Goal: Navigation & Orientation: Go to known website

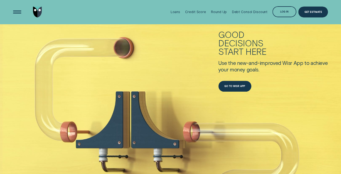
scroll to position [180, 0]
click at [178, 54] on div "Good decisions start here Use the new-and-improved Wisr App to achieve your mon…" at bounding box center [170, 106] width 341 height 227
click at [235, 86] on div "Go to Wisr App" at bounding box center [234, 86] width 21 height 2
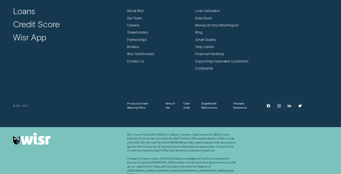
scroll to position [1603, 0]
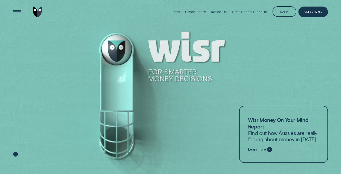
click at [213, 135] on div at bounding box center [170, 87] width 341 height 174
click at [19, 11] on div "Open Menu" at bounding box center [17, 11] width 15 height 15
